Goal: Task Accomplishment & Management: Use online tool/utility

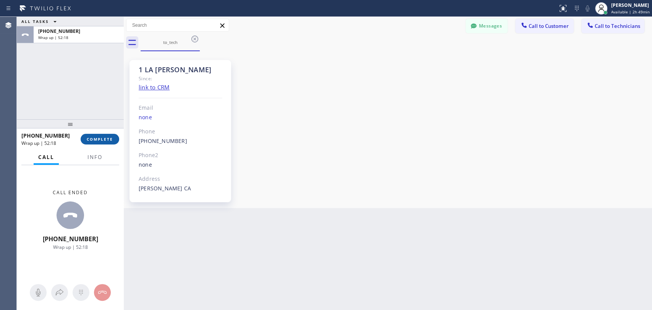
click at [89, 139] on span "COMPLETE" at bounding box center [100, 138] width 26 height 5
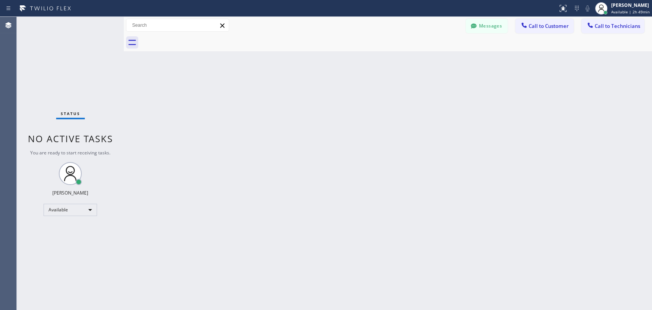
click at [612, 17] on div "Messages Call to Customer Call to Technicians Outbound call Location Search loc…" at bounding box center [388, 25] width 528 height 17
click at [600, 27] on span "Call to Technicians" at bounding box center [617, 26] width 45 height 7
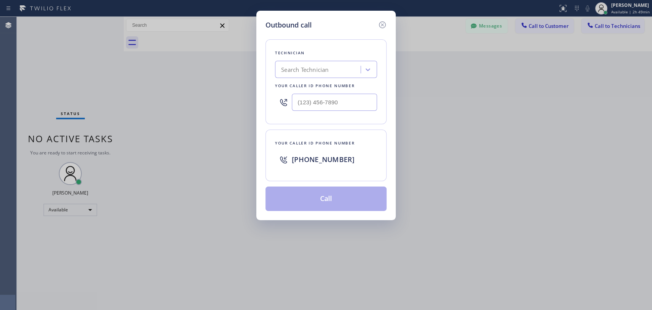
click at [312, 72] on div "Search Technician" at bounding box center [304, 69] width 47 height 9
type input "sevan"
click at [327, 85] on div "[PERSON_NAME]" at bounding box center [326, 86] width 102 height 14
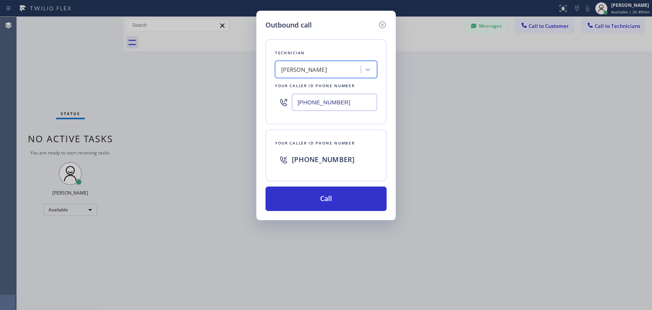
type input "[PHONE_NUMBER]"
click at [334, 204] on button "Call" at bounding box center [325, 198] width 121 height 24
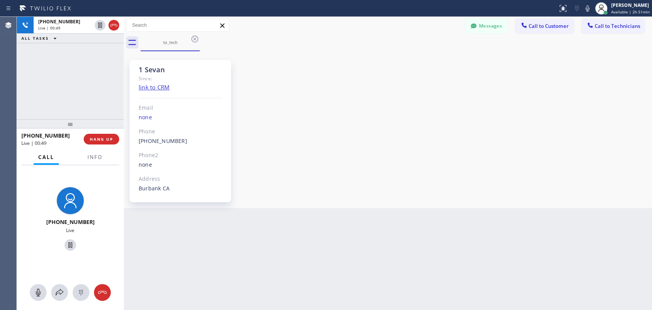
click at [115, 98] on div "[PHONE_NUMBER] Live | 00:49 ALL TASKS ALL TASKS ACTIVE TASKS TASKS IN WRAP UP" at bounding box center [70, 68] width 107 height 102
click at [112, 141] on span "HANG UP" at bounding box center [101, 138] width 23 height 5
click at [110, 138] on span "HANG UP" at bounding box center [101, 138] width 23 height 5
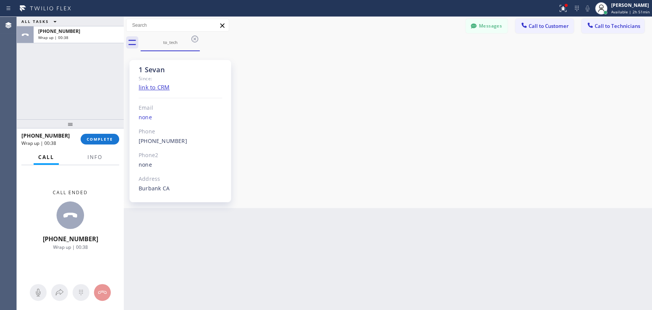
click at [580, 181] on div "1 Sevan Since: link to CRM Email none Phone [PHONE_NUMBER] Outbound call Techni…" at bounding box center [388, 129] width 524 height 153
click at [105, 139] on span "COMPLETE" at bounding box center [100, 138] width 26 height 5
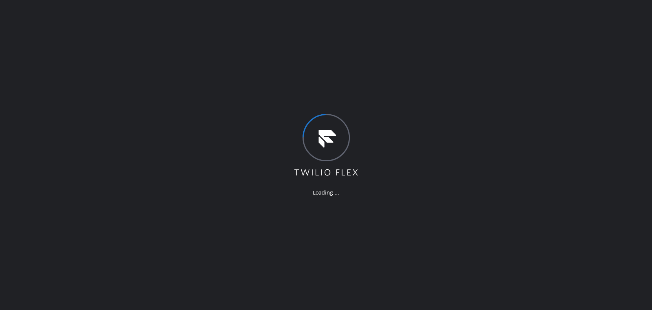
click at [544, 101] on div "Loading ..." at bounding box center [326, 155] width 652 height 310
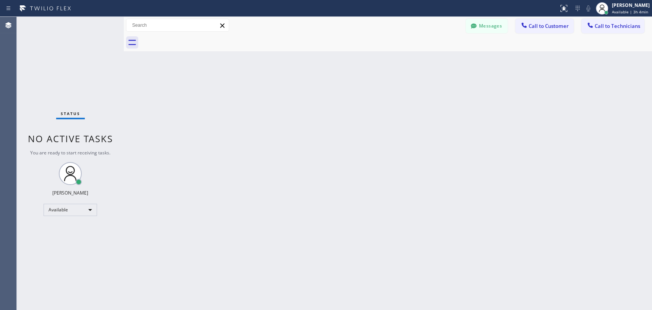
drag, startPoint x: 608, startPoint y: 120, endPoint x: 607, endPoint y: 114, distance: 6.2
click at [608, 120] on div "Back to Dashboard Change Sender ID Customers Technicians Select a contact Outbo…" at bounding box center [388, 163] width 528 height 293
click at [593, 27] on icon at bounding box center [590, 25] width 8 height 8
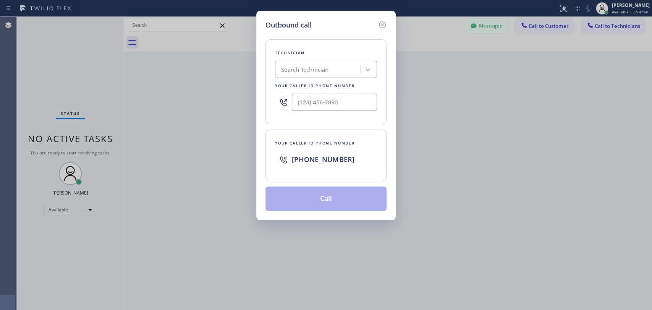
click at [330, 74] on div "Search Technician" at bounding box center [318, 69] width 83 height 13
type input "@se"
drag, startPoint x: 279, startPoint y: 70, endPoint x: 326, endPoint y: 70, distance: 46.6
click at [326, 70] on div "Search Technician" at bounding box center [318, 69] width 83 height 13
type input "seva"
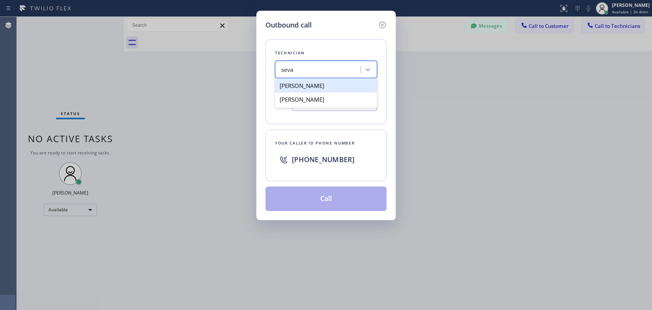
click at [316, 86] on div "[PERSON_NAME]" at bounding box center [326, 86] width 102 height 14
type input "[PHONE_NUMBER]"
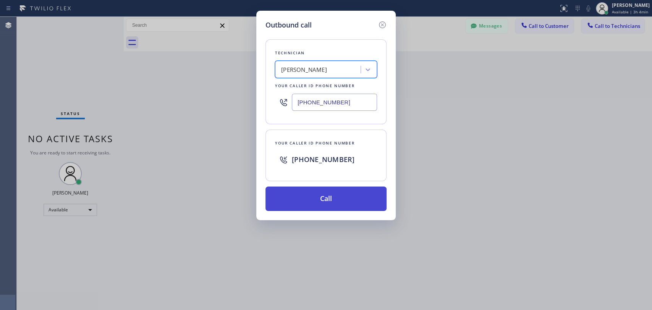
click at [348, 200] on button "Call" at bounding box center [325, 198] width 121 height 24
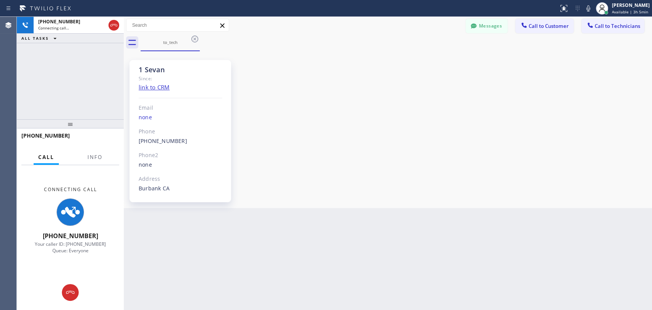
click at [543, 129] on div "1 Sevan Since: link to CRM Email none Phone (818) 480-0219 Outbound call Techni…" at bounding box center [388, 129] width 524 height 153
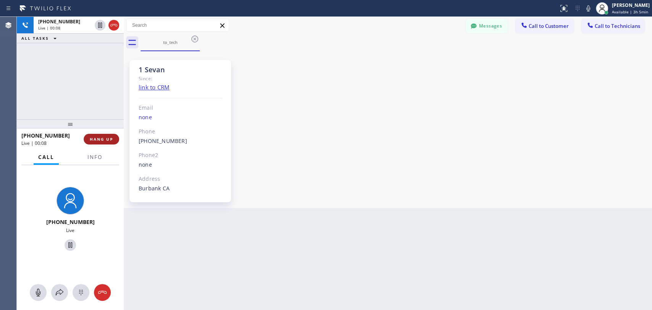
click at [95, 135] on button "HANG UP" at bounding box center [102, 139] width 36 height 11
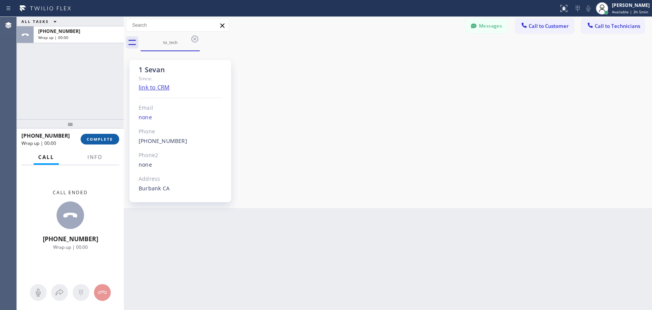
click at [105, 136] on span "COMPLETE" at bounding box center [100, 138] width 26 height 5
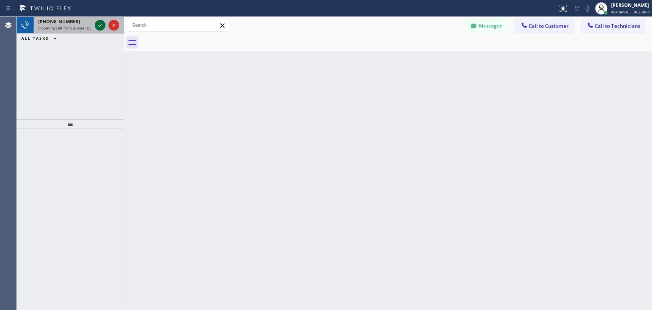
click at [99, 23] on icon at bounding box center [99, 25] width 9 height 9
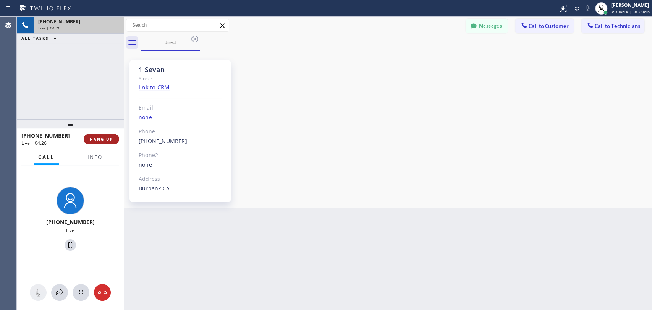
click at [101, 138] on span "HANG UP" at bounding box center [101, 138] width 23 height 5
